Goal: Check status: Check status

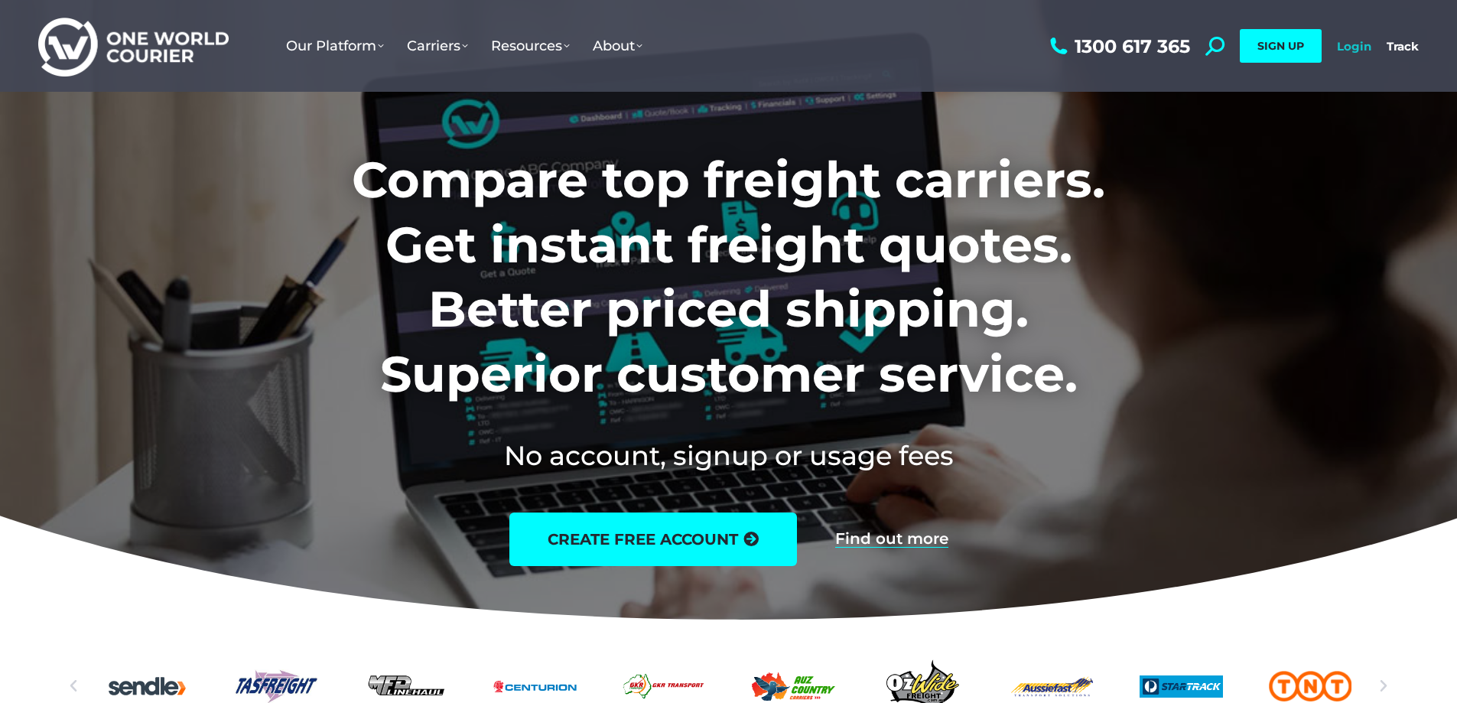
click at [1348, 49] on link "Login" at bounding box center [1354, 46] width 34 height 15
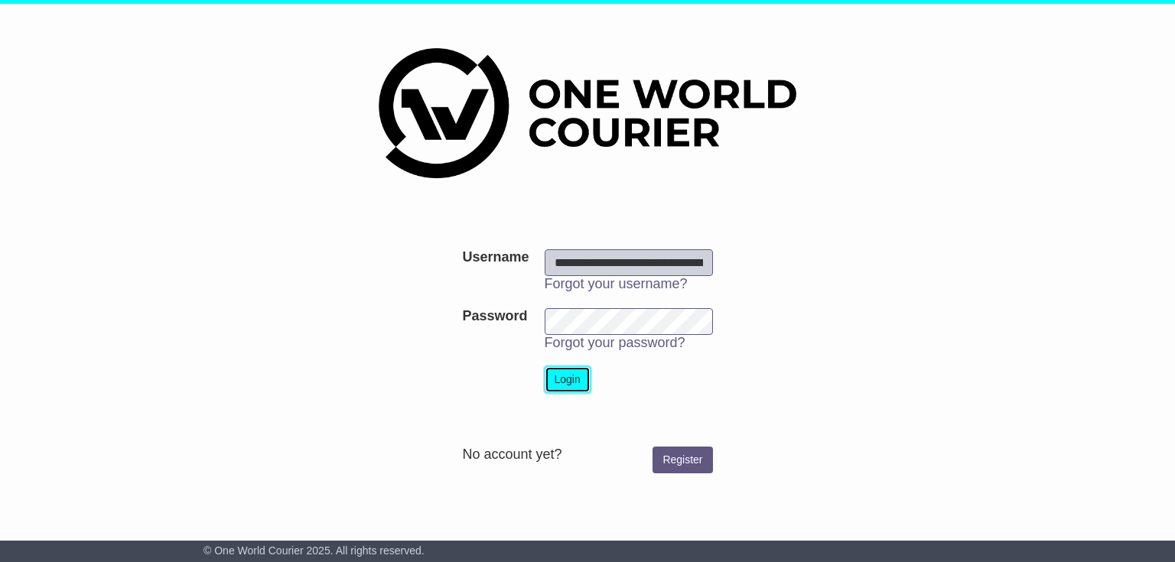
click at [561, 382] on button "Login" at bounding box center [567, 379] width 46 height 27
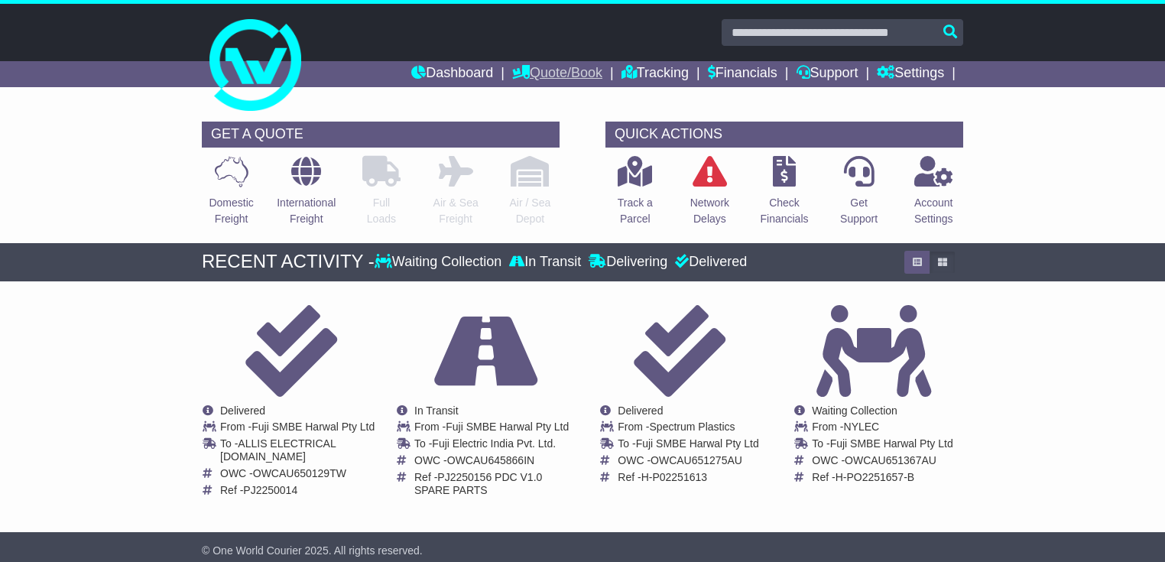
click at [539, 74] on link "Quote/Book" at bounding box center [557, 74] width 90 height 26
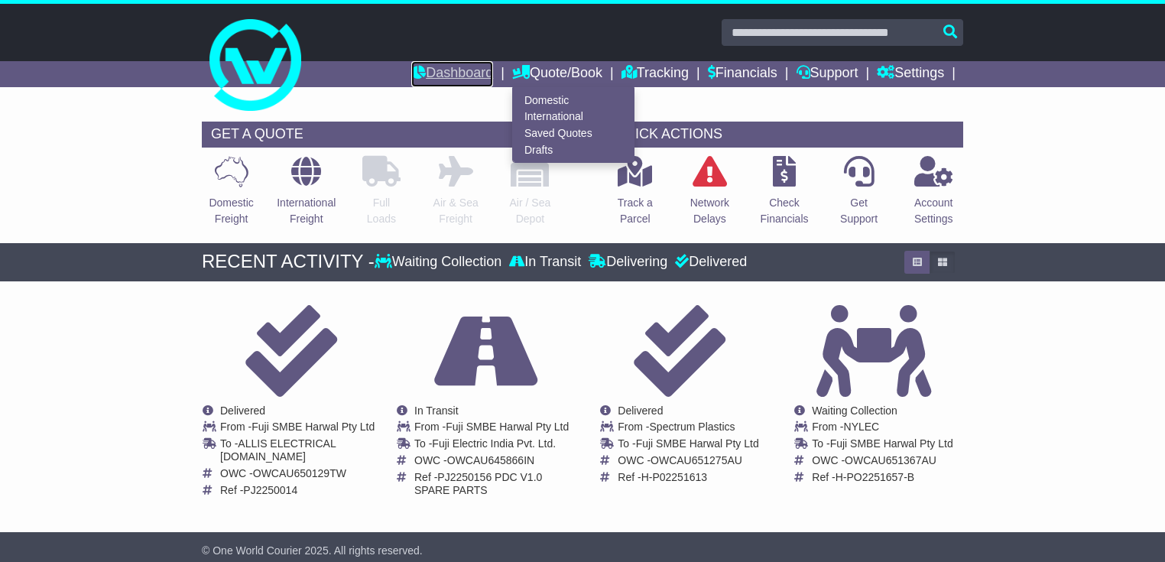
click at [444, 72] on link "Dashboard" at bounding box center [452, 74] width 82 height 26
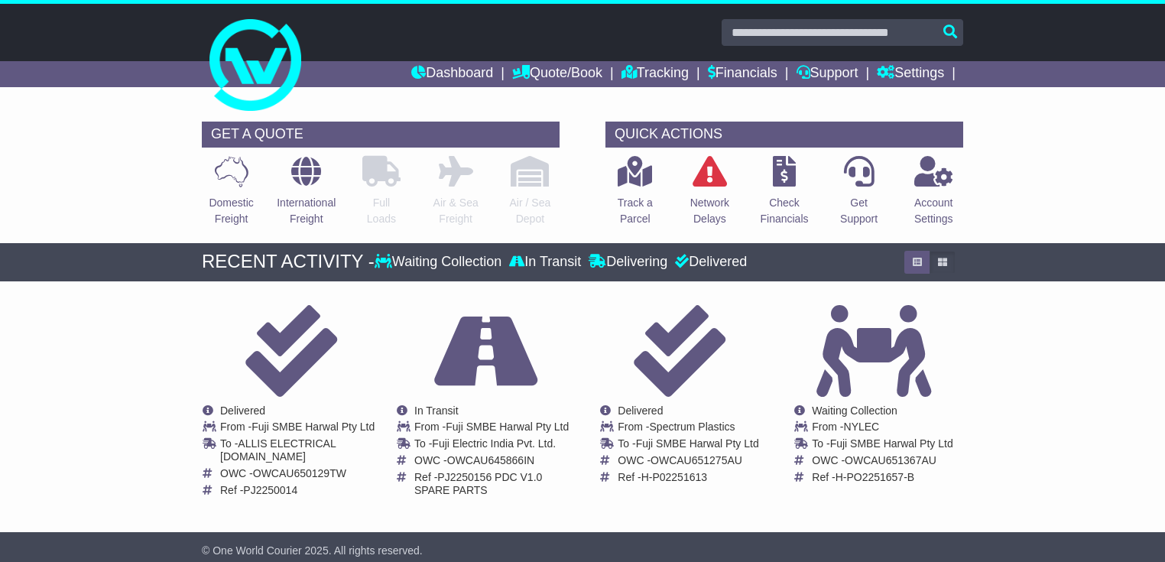
scroll to position [184, 0]
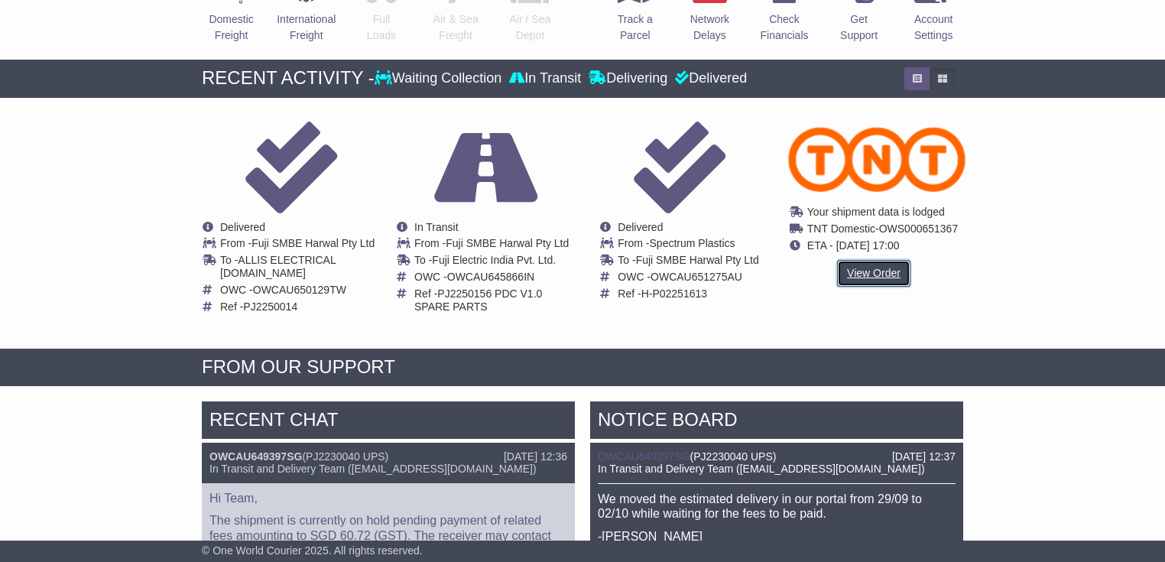
click at [868, 271] on link "View Order" at bounding box center [873, 273] width 73 height 27
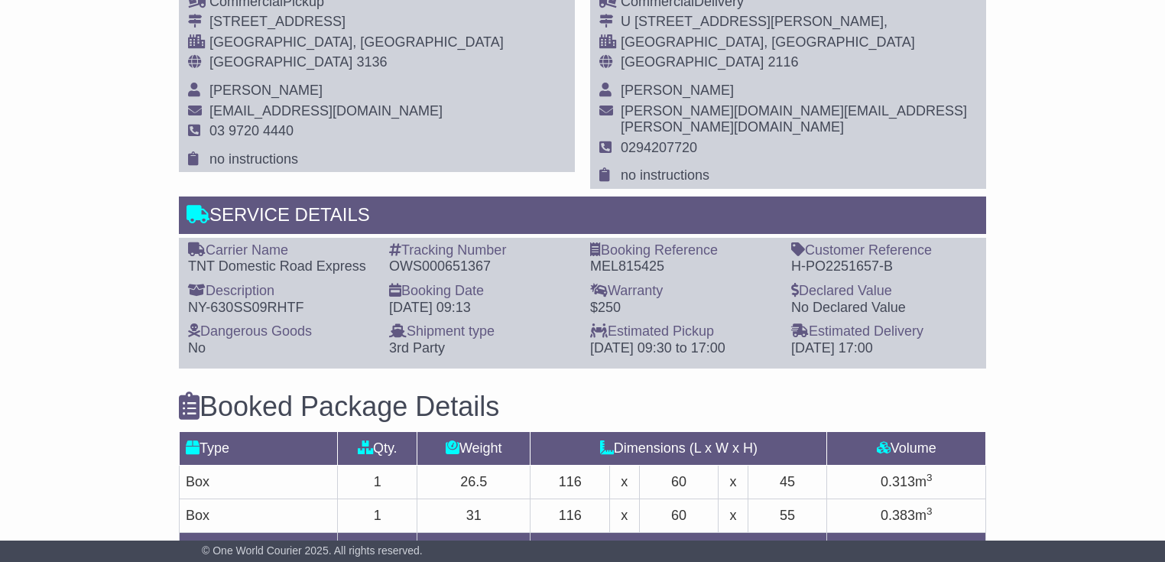
scroll to position [1346, 0]
